Goal: Check status: Check status

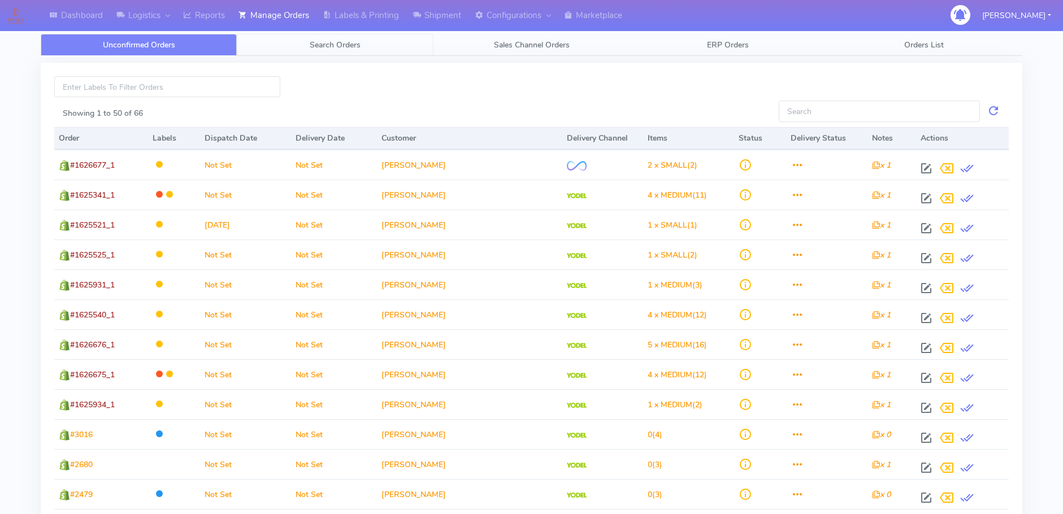
click at [337, 41] on span "Search Orders" at bounding box center [335, 45] width 51 height 11
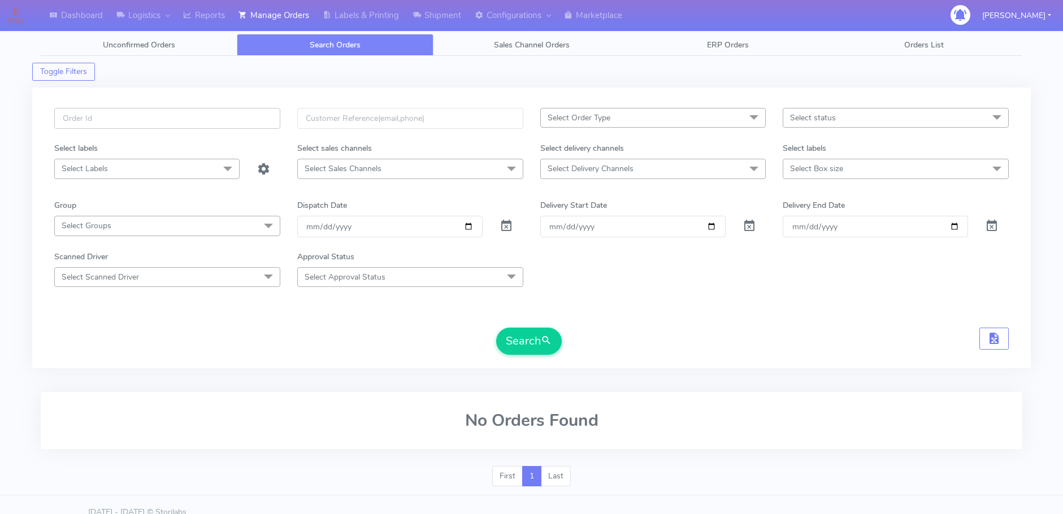
click at [98, 125] on input "text" at bounding box center [167, 118] width 226 height 21
paste input "1622171"
type input "1622171"
click at [505, 223] on span at bounding box center [507, 228] width 14 height 11
click at [518, 344] on button "Search" at bounding box center [529, 341] width 66 height 27
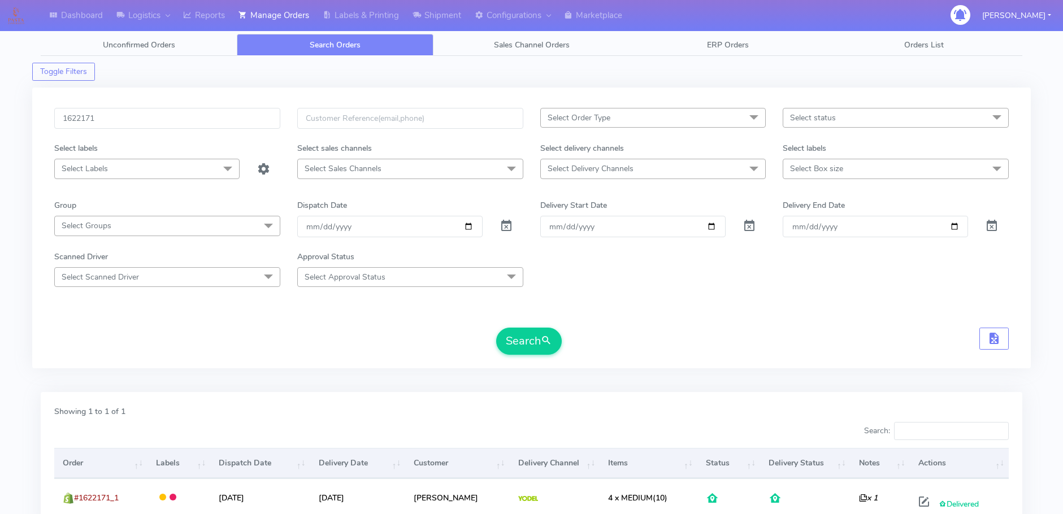
scroll to position [99, 0]
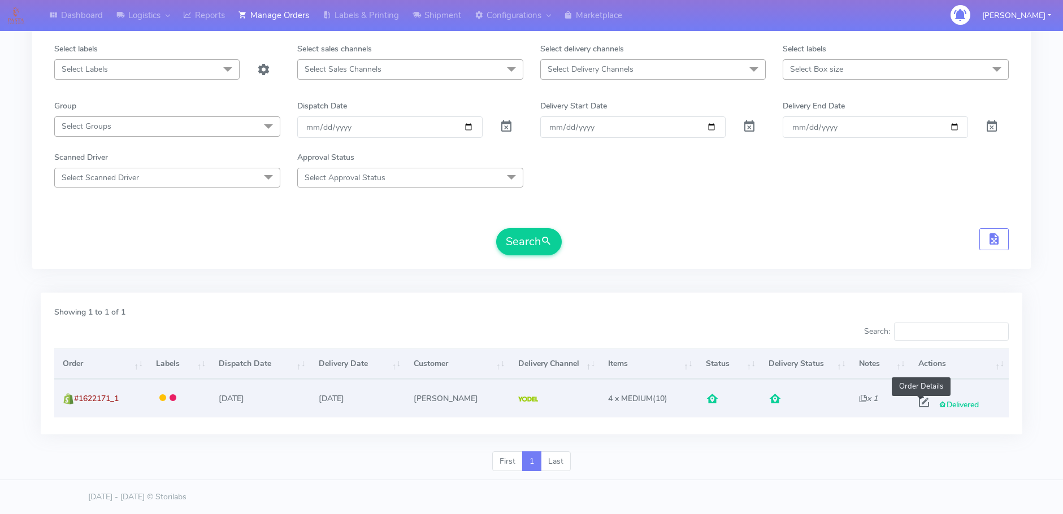
click at [923, 404] on span at bounding box center [924, 405] width 20 height 11
select select "5"
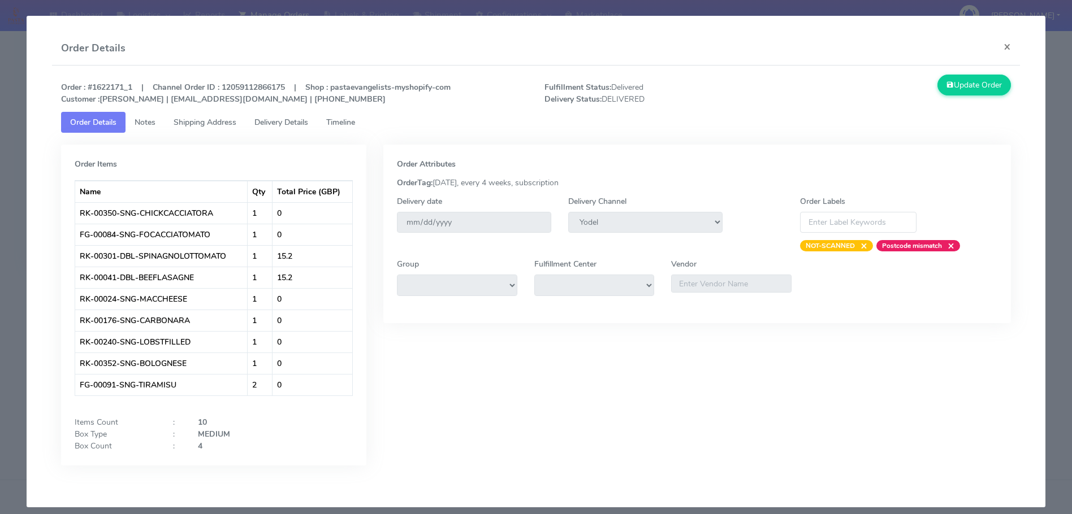
click at [276, 122] on span "Delivery Details" at bounding box center [281, 122] width 54 height 11
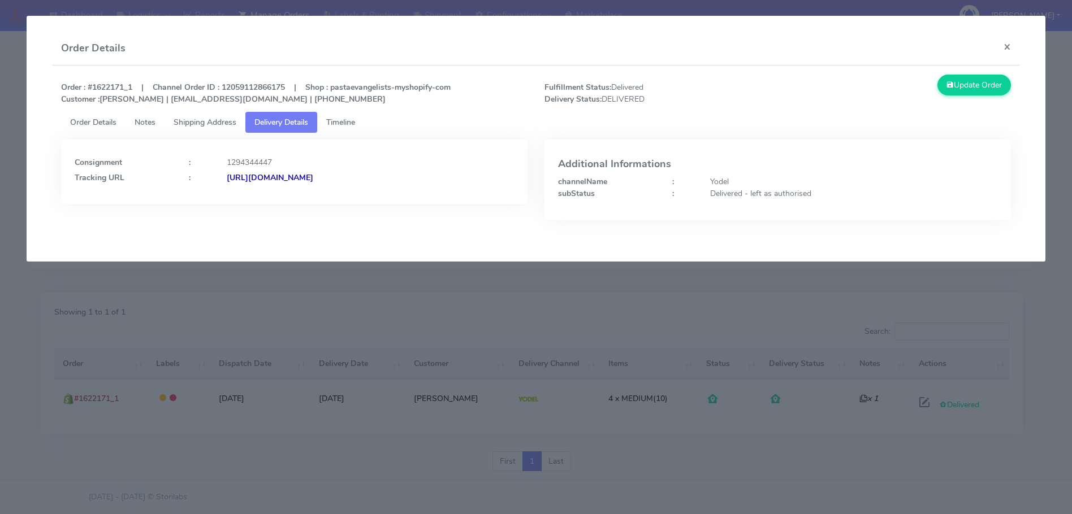
click at [298, 178] on strong "https://www.yodel.co.uk/tracking/JJD0002249960895986" at bounding box center [270, 177] width 86 height 11
click at [1008, 40] on button "×" at bounding box center [1006, 47] width 25 height 30
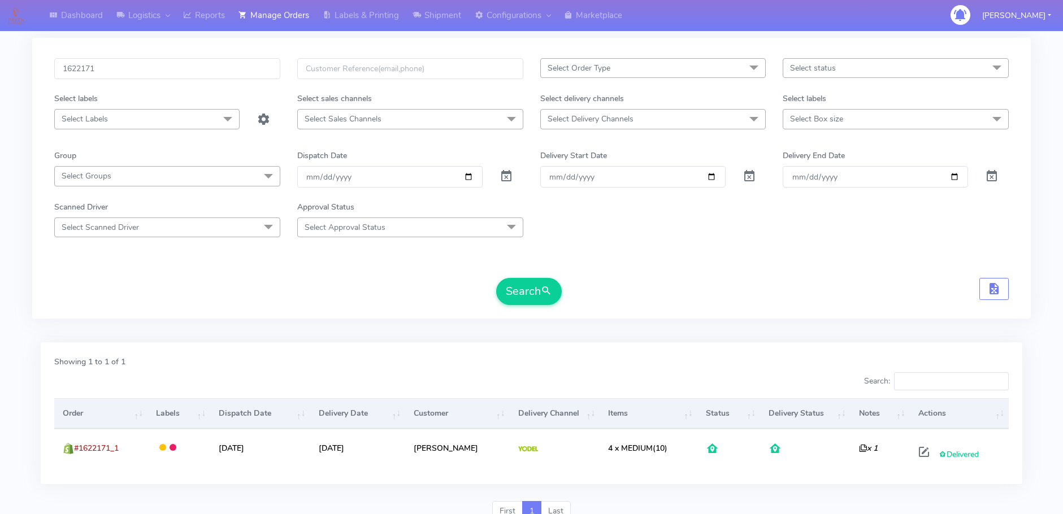
scroll to position [0, 0]
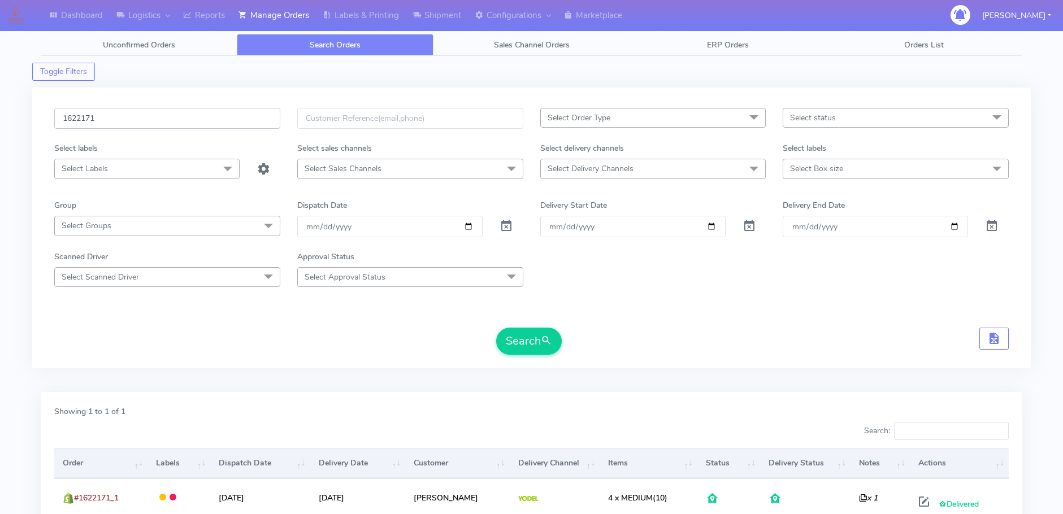
click at [88, 123] on input "1622171" at bounding box center [167, 118] width 226 height 21
paste input "65"
type input "1622165"
click at [515, 349] on button "Search" at bounding box center [529, 341] width 66 height 27
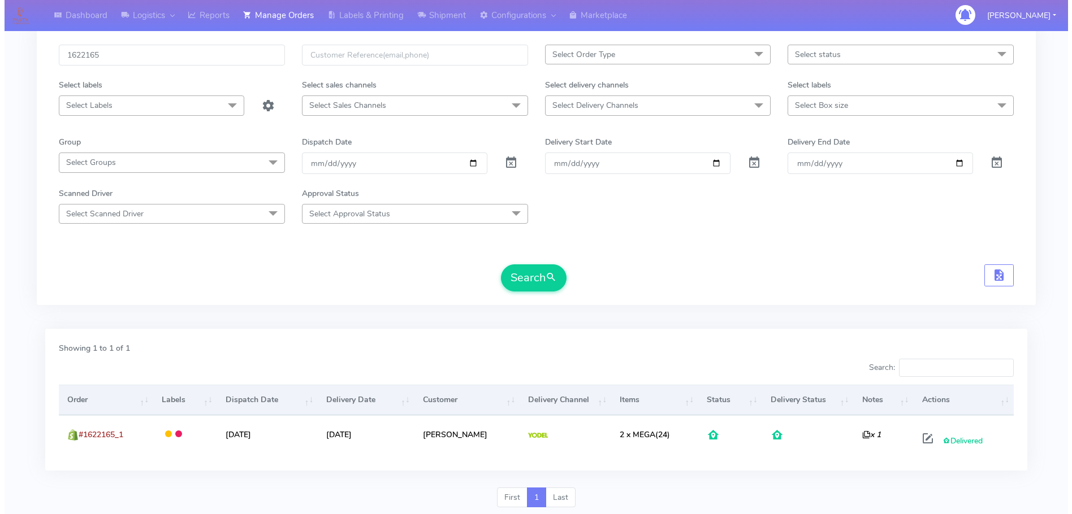
scroll to position [99, 0]
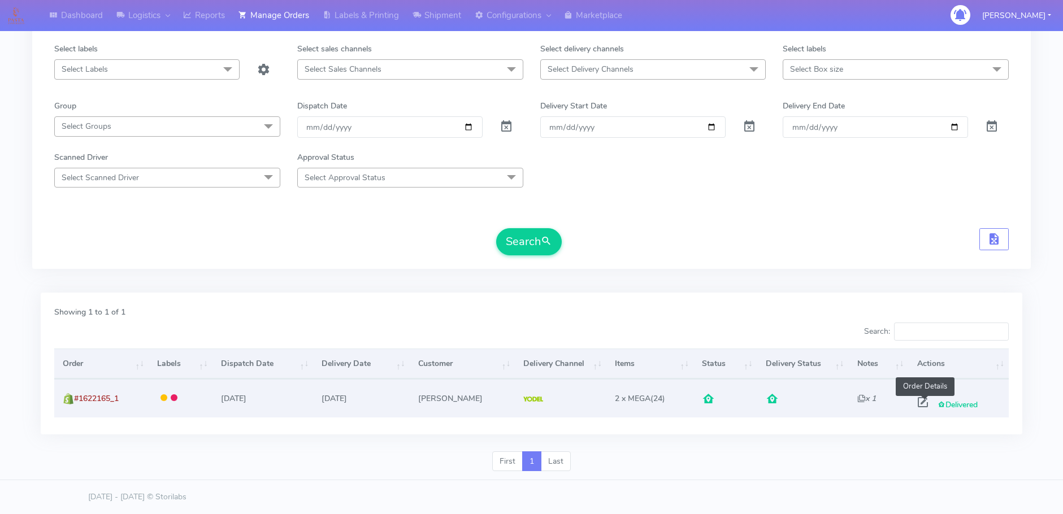
click at [925, 401] on span at bounding box center [923, 405] width 20 height 11
select select "5"
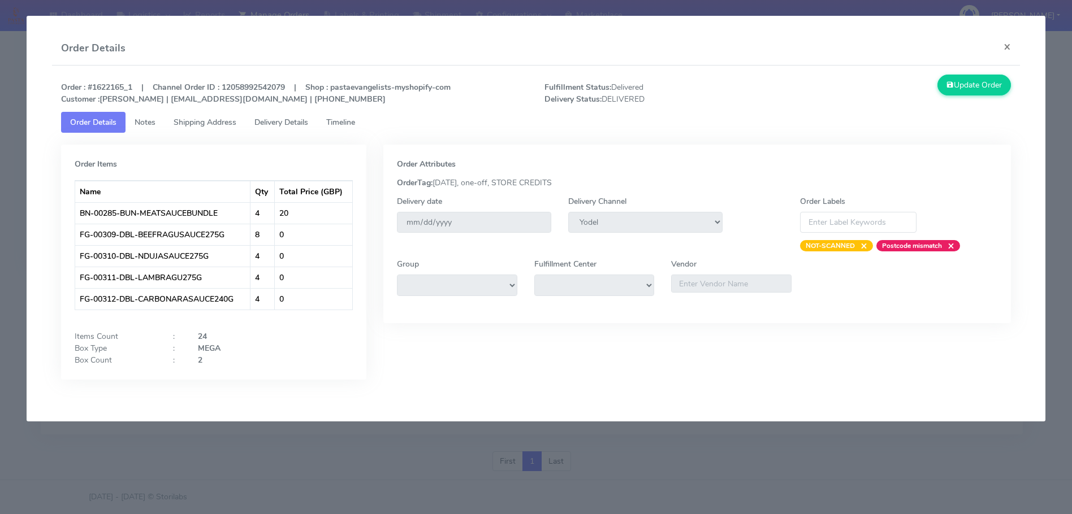
click at [267, 119] on span "Delivery Details" at bounding box center [281, 122] width 54 height 11
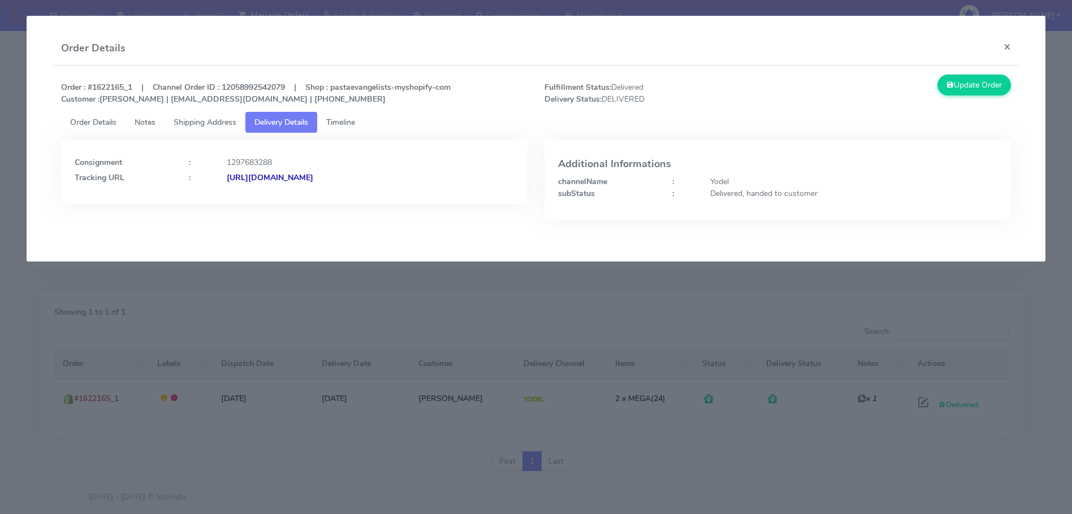
click at [336, 127] on span "Timeline" at bounding box center [340, 122] width 29 height 11
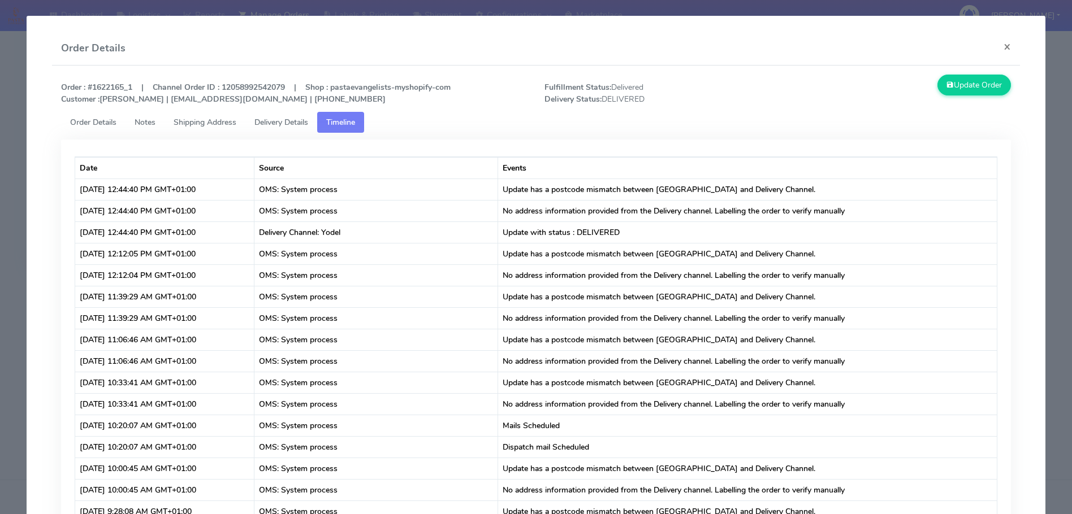
click at [283, 120] on span "Delivery Details" at bounding box center [281, 122] width 54 height 11
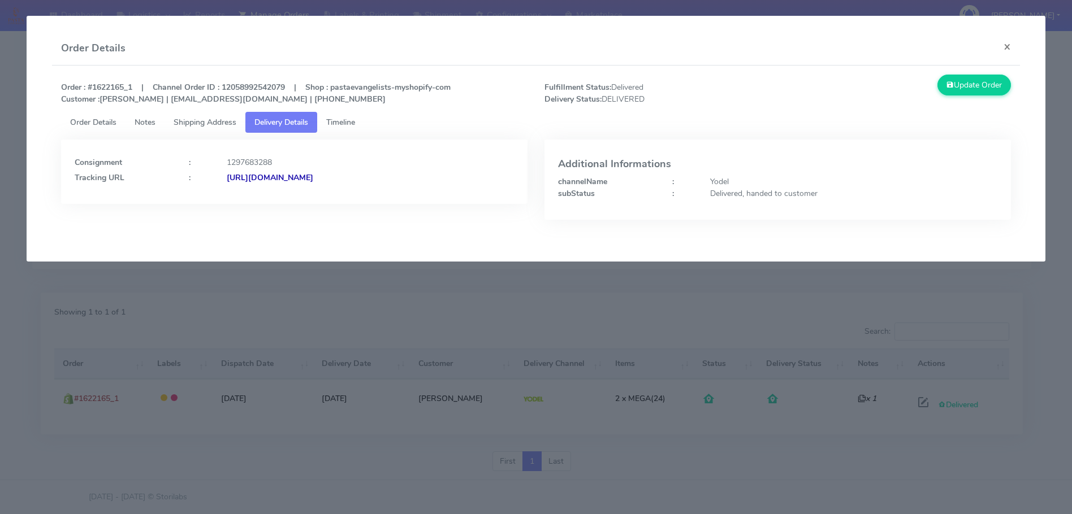
click at [298, 176] on strong "https://www.yodel.co.uk/tracking/JJD0002249960897147" at bounding box center [270, 177] width 86 height 11
